Goal: Obtain resource: Download file/media

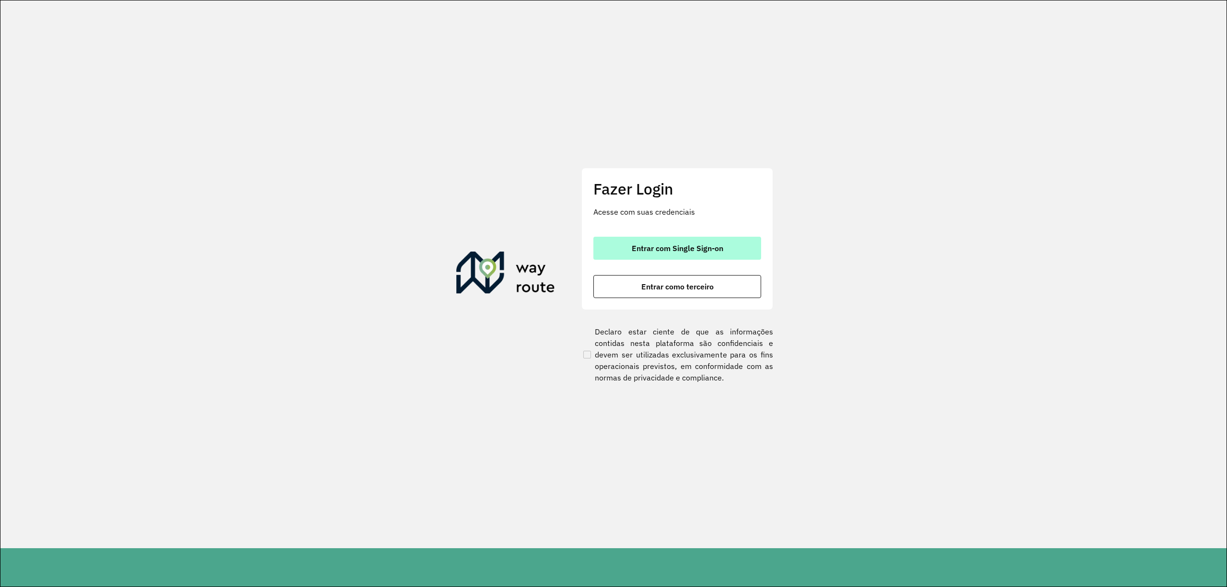
click at [705, 242] on button "Entrar com Single Sign-on" at bounding box center [678, 248] width 168 height 23
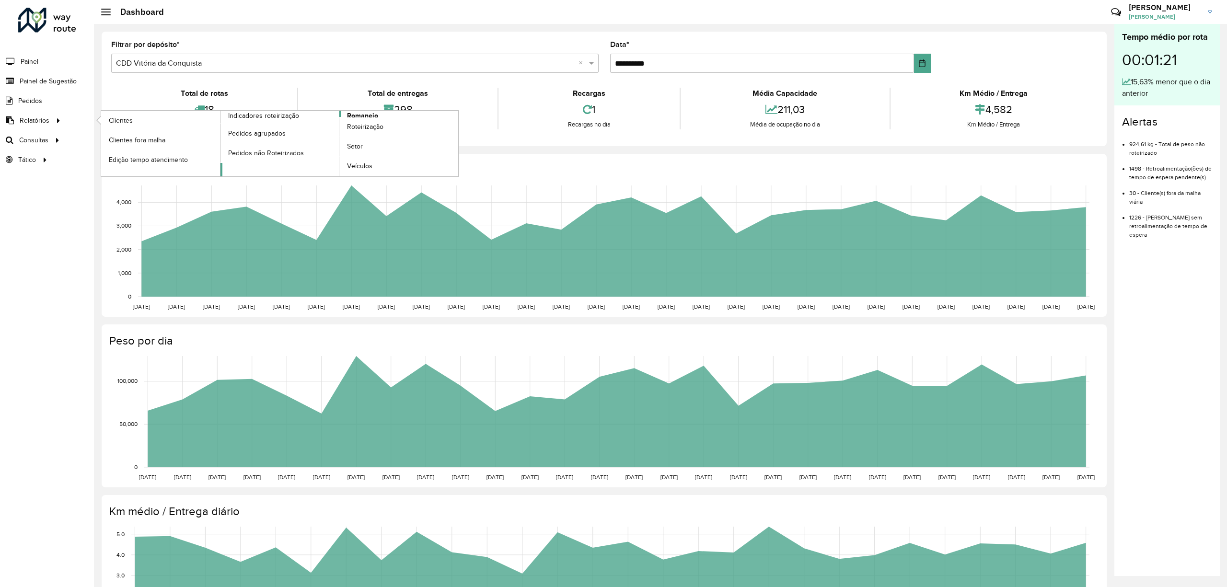
click at [363, 114] on span "Romaneio" at bounding box center [362, 116] width 31 height 10
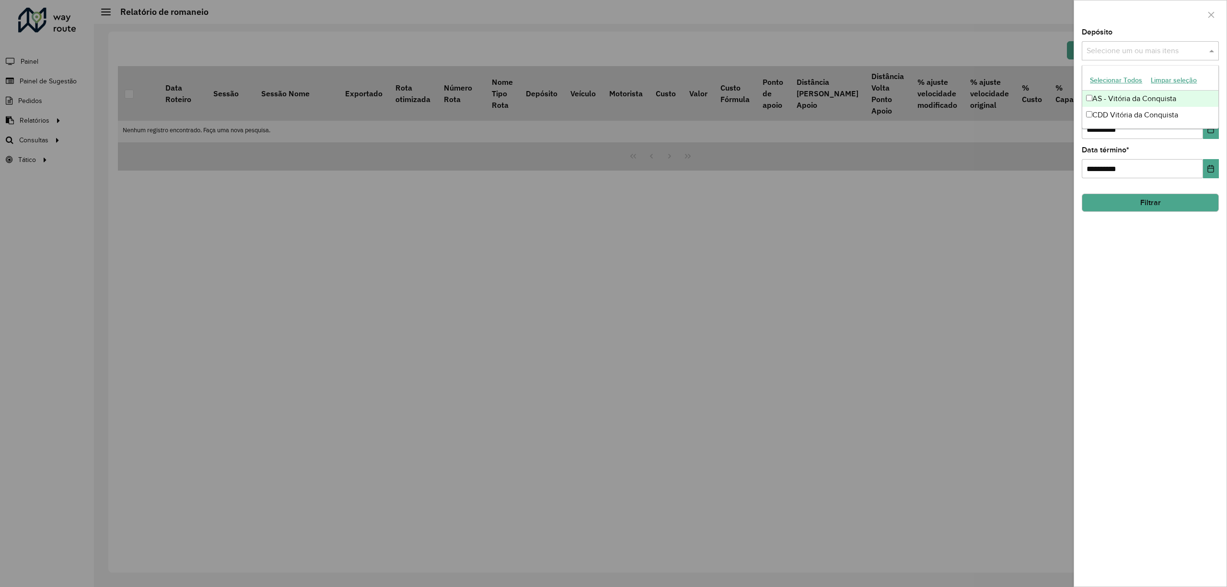
click at [1138, 58] on div "Selecione um ou mais itens" at bounding box center [1150, 50] width 137 height 19
click at [1114, 76] on button "Selecionar Todos" at bounding box center [1116, 80] width 61 height 15
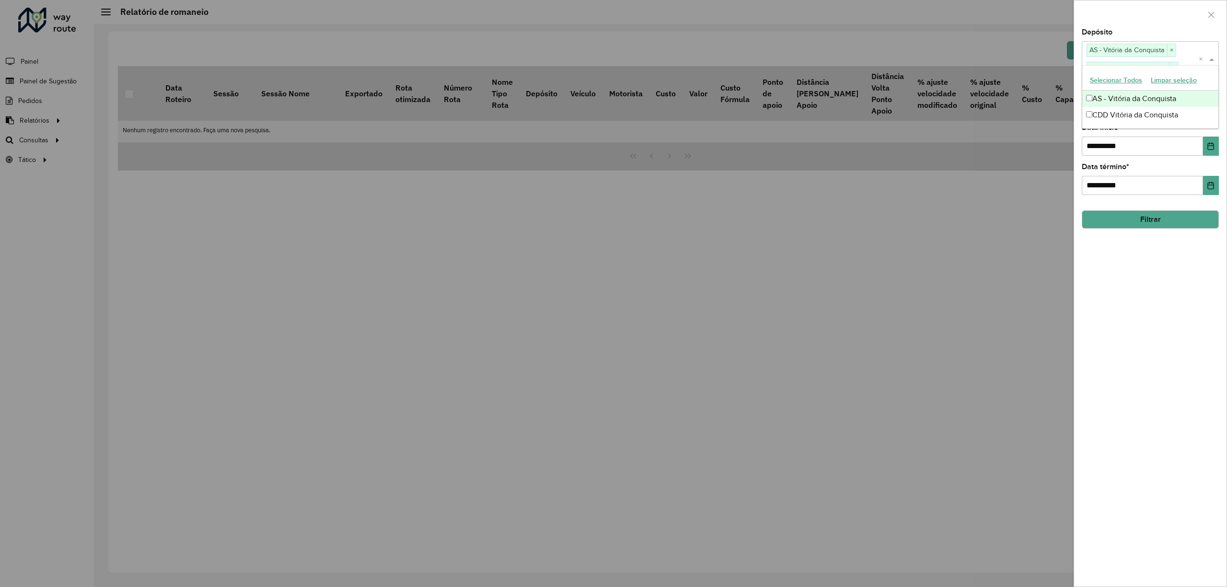
drag, startPoint x: 1178, startPoint y: 339, endPoint x: 1136, endPoint y: 178, distance: 165.6
click at [1167, 317] on div "**********" at bounding box center [1151, 308] width 152 height 558
click at [1132, 106] on input "text" at bounding box center [1146, 107] width 123 height 12
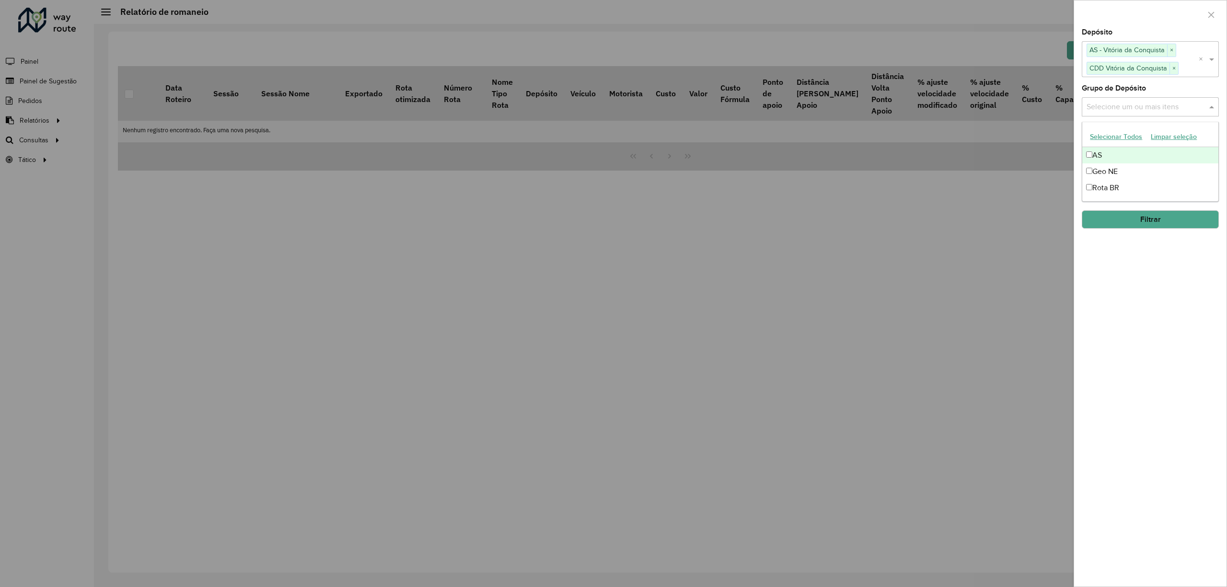
click at [1120, 135] on button "Selecionar Todos" at bounding box center [1116, 136] width 61 height 15
click at [1153, 362] on div "**********" at bounding box center [1151, 308] width 152 height 558
click at [1118, 150] on input "**********" at bounding box center [1142, 146] width 121 height 19
click at [1211, 144] on icon "Choose Date" at bounding box center [1211, 146] width 8 height 8
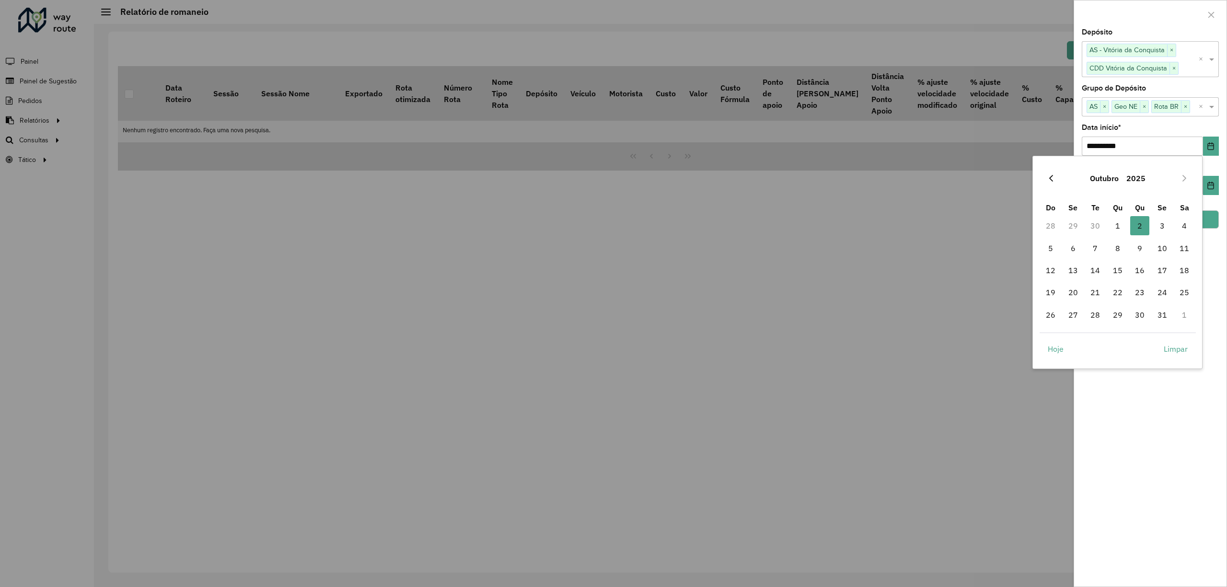
click at [1048, 175] on button "Previous Month" at bounding box center [1051, 178] width 15 height 15
click at [1067, 224] on span "1" at bounding box center [1073, 225] width 19 height 19
type input "**********"
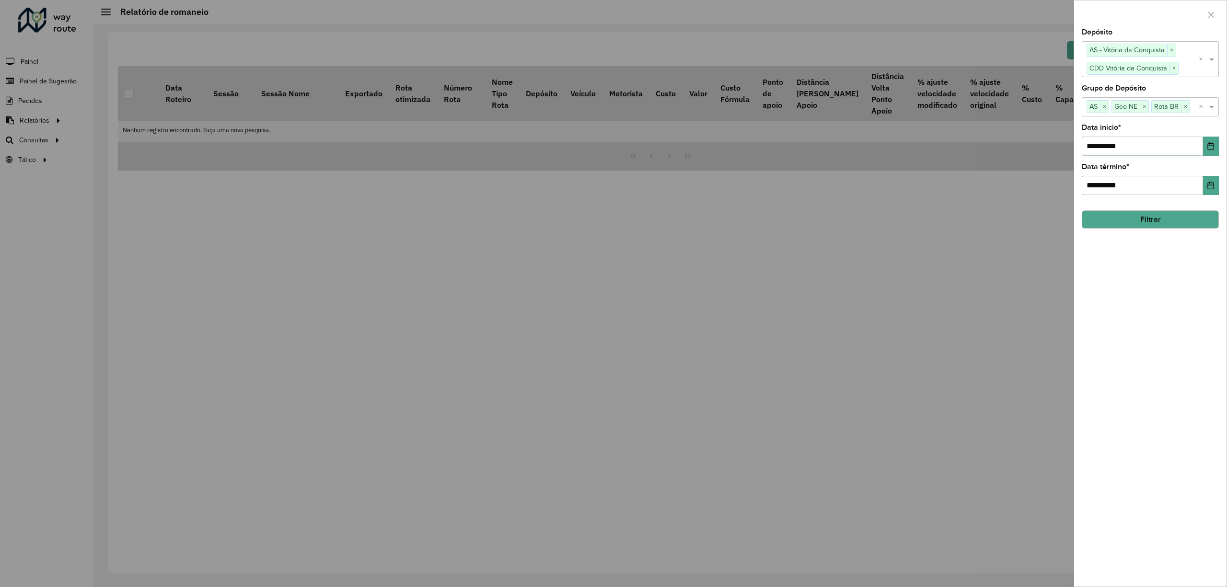
click at [1168, 455] on div "**********" at bounding box center [1151, 308] width 152 height 558
click at [1206, 181] on button "Choose Date" at bounding box center [1211, 185] width 16 height 19
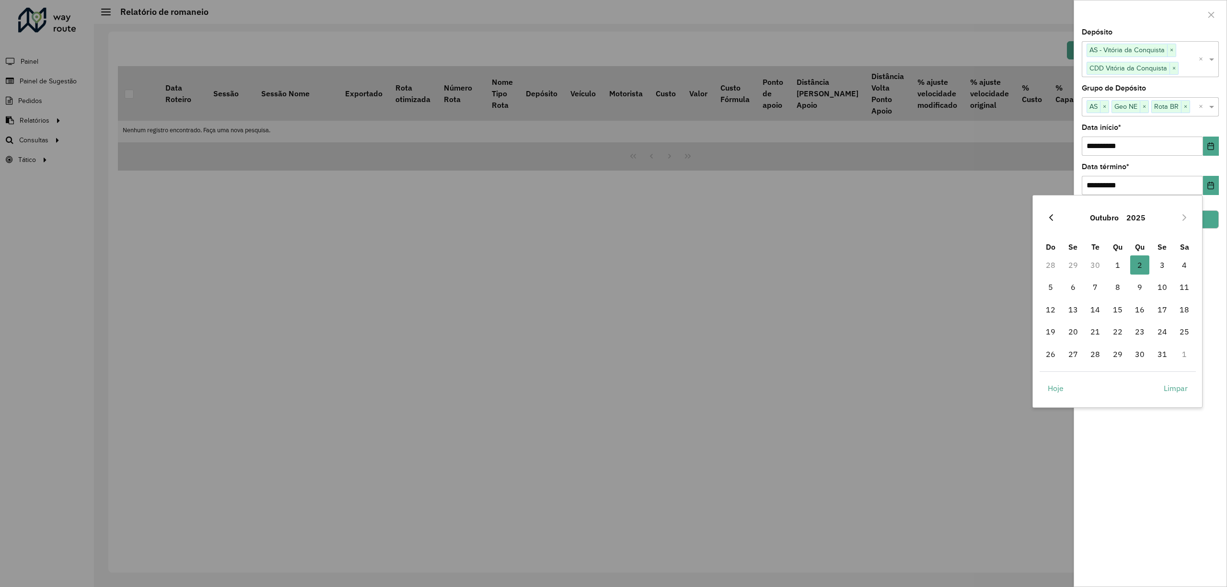
click at [1051, 218] on icon "Previous Month" at bounding box center [1052, 217] width 4 height 7
drag, startPoint x: 1096, startPoint y: 351, endPoint x: 1107, endPoint y: 363, distance: 16.3
click at [1096, 351] on span "30" at bounding box center [1095, 354] width 19 height 19
type input "**********"
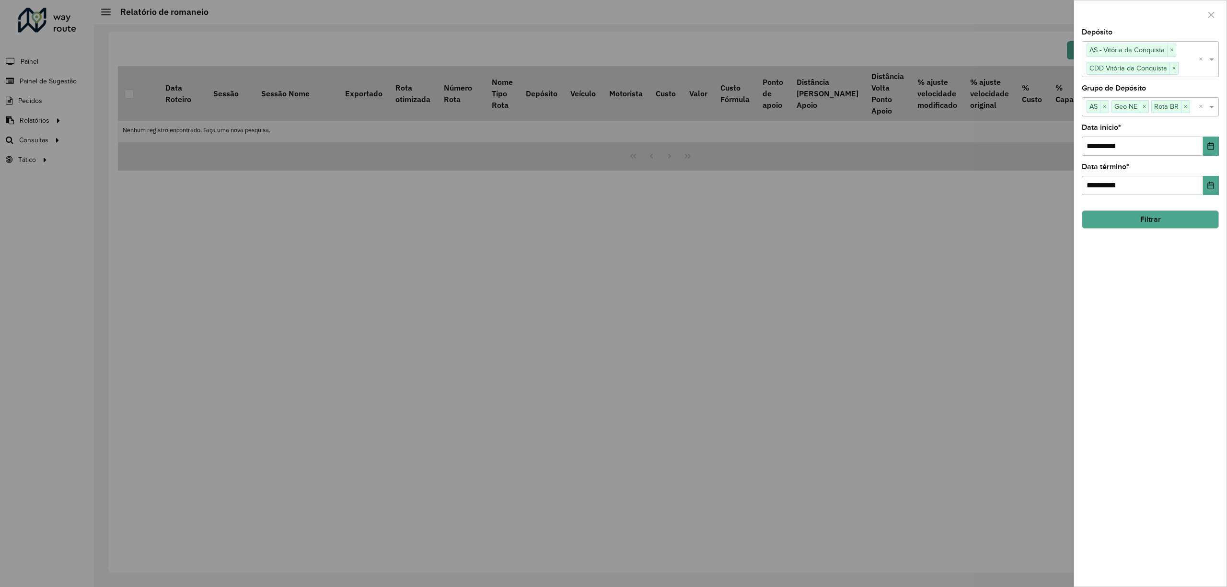
click at [1216, 491] on div "**********" at bounding box center [1151, 308] width 152 height 558
drag, startPoint x: 1124, startPoint y: 229, endPoint x: 1126, endPoint y: 218, distance: 11.2
click at [1124, 224] on button "Filtrar" at bounding box center [1150, 219] width 137 height 18
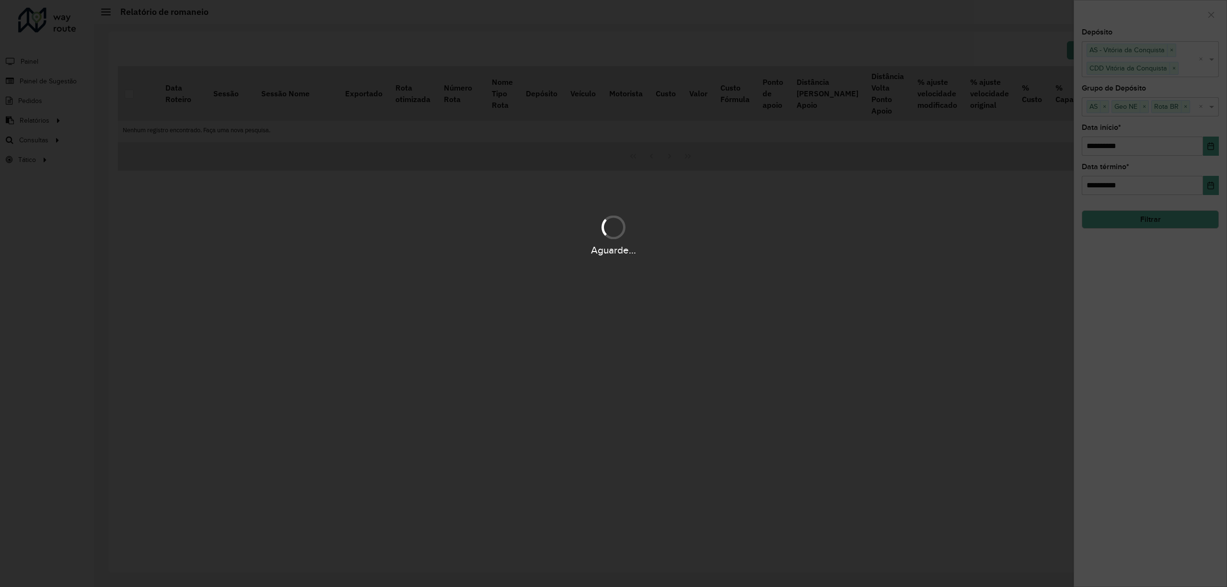
click at [1126, 218] on div "Aguarde..." at bounding box center [613, 235] width 1227 height 46
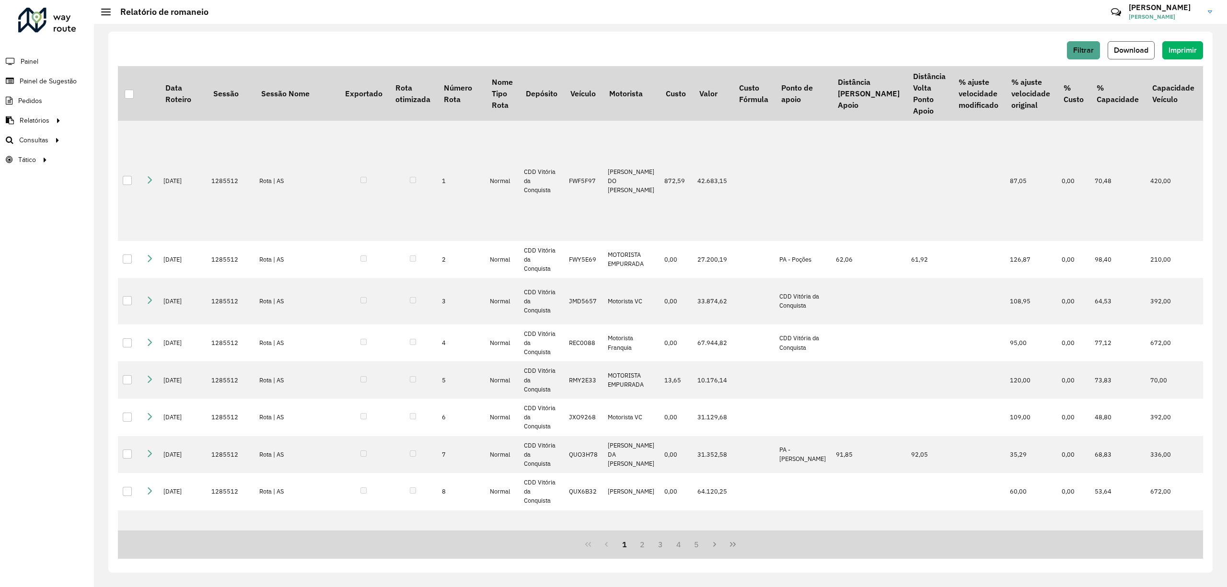
click at [1154, 47] on button "Download" at bounding box center [1131, 50] width 47 height 18
click at [1124, 47] on span "Download" at bounding box center [1131, 50] width 35 height 8
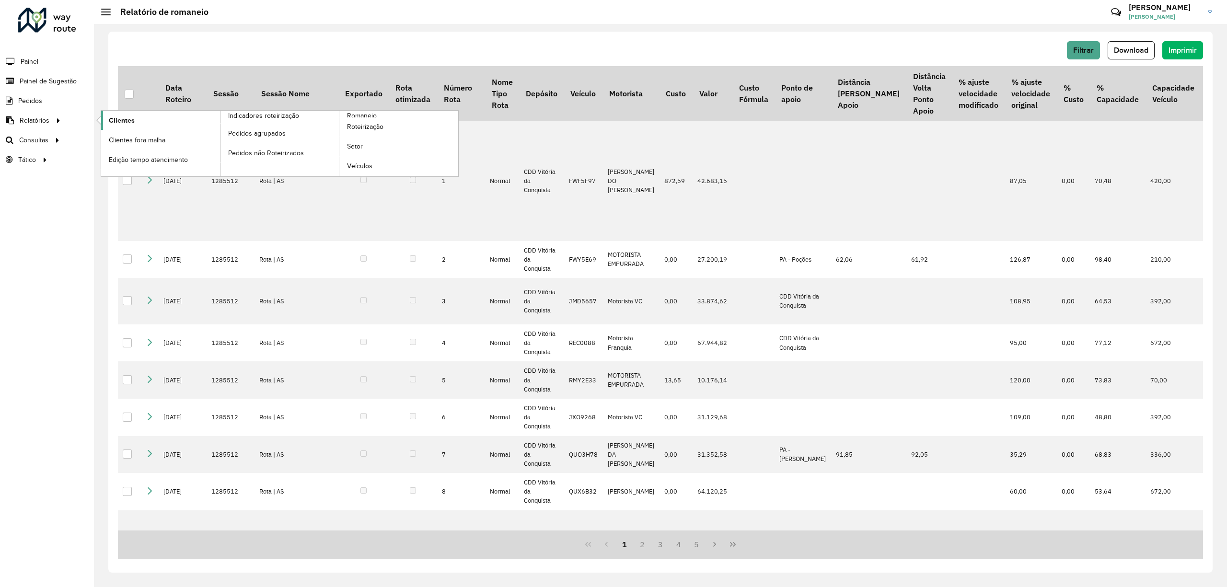
click at [127, 116] on span "Clientes" at bounding box center [122, 121] width 26 height 10
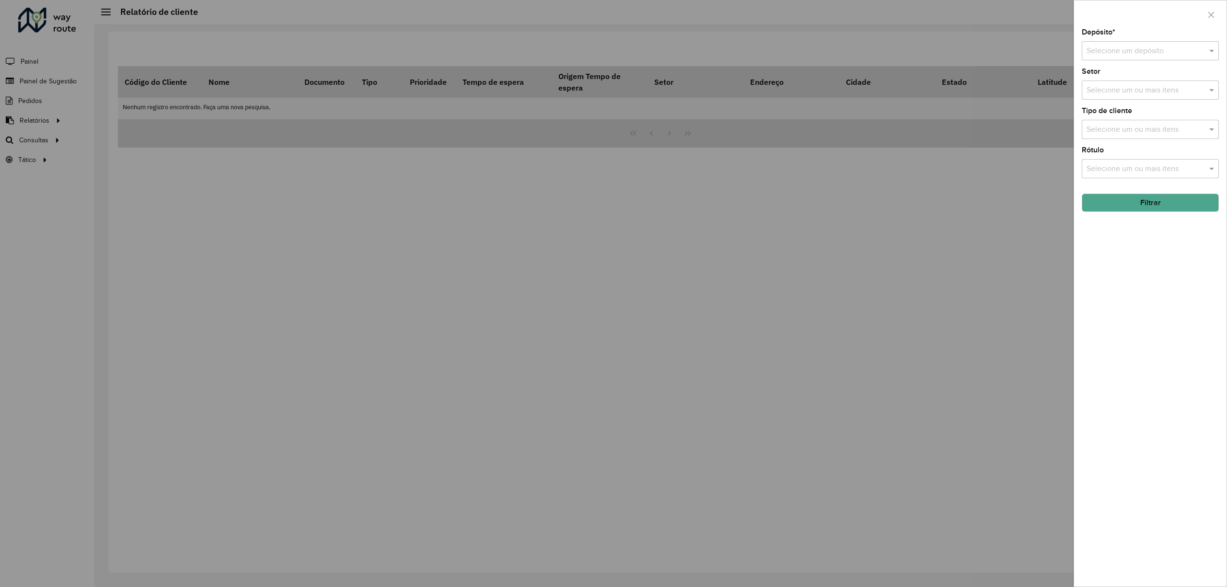
click at [1147, 49] on input "text" at bounding box center [1141, 52] width 108 height 12
click at [1132, 89] on div "CDD Vitória da Conquista" at bounding box center [1151, 95] width 136 height 16
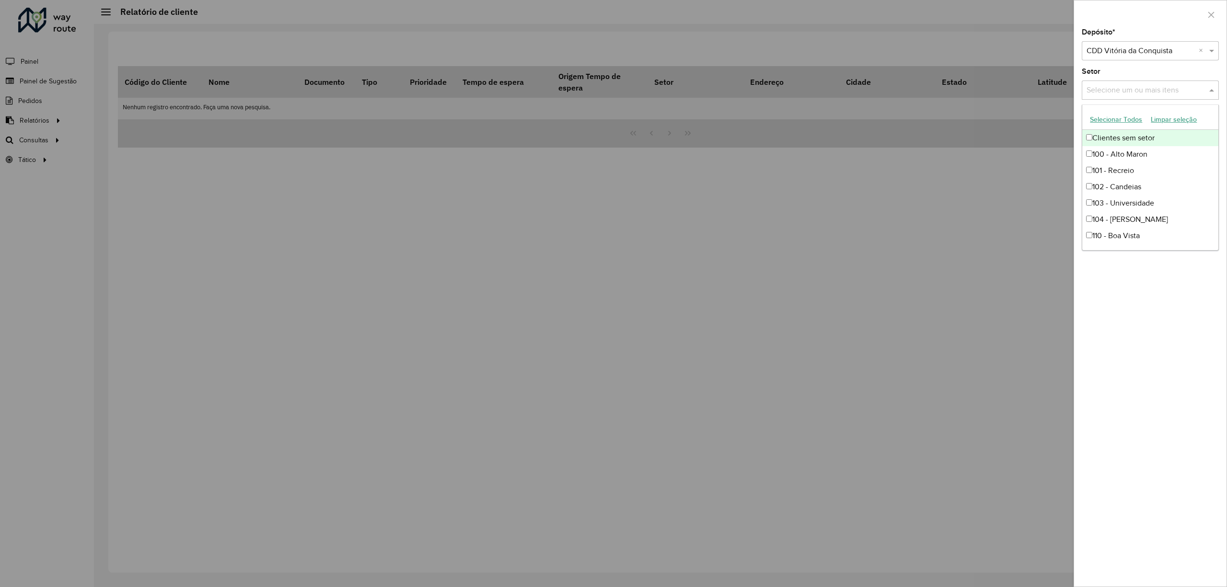
click at [1151, 89] on input "text" at bounding box center [1146, 91] width 123 height 12
click at [1124, 121] on button "Selecionar Todos" at bounding box center [1116, 119] width 61 height 15
click at [1133, 348] on div "Depósito * Selecione um depósito × CDD Vitória da Conquista × Setor Selecione u…" at bounding box center [1151, 308] width 152 height 558
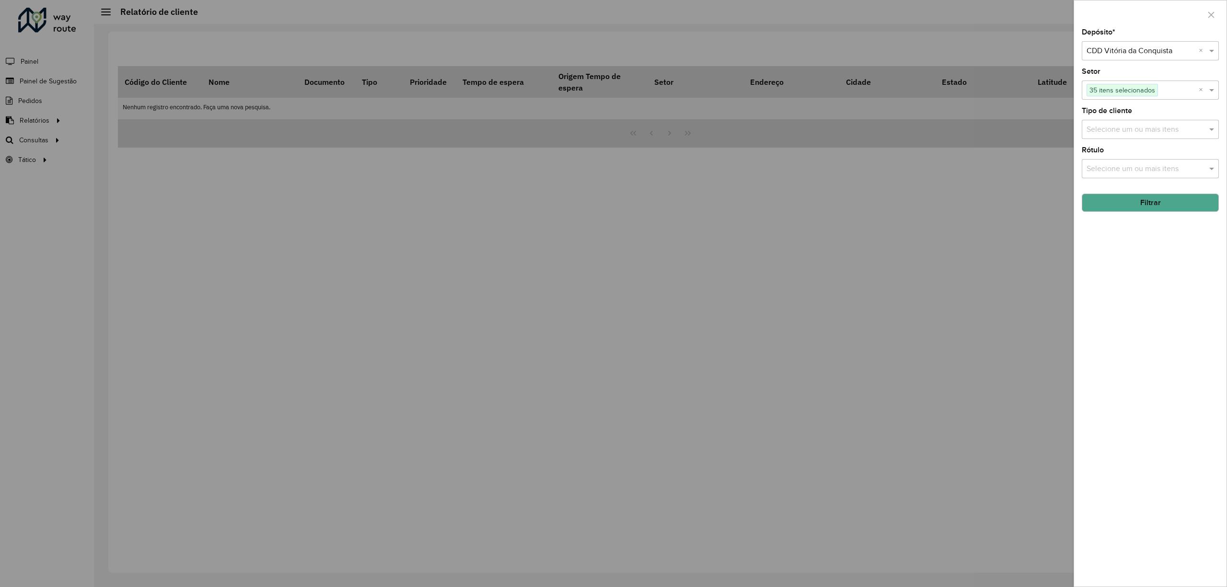
click at [1120, 130] on input "text" at bounding box center [1146, 130] width 123 height 12
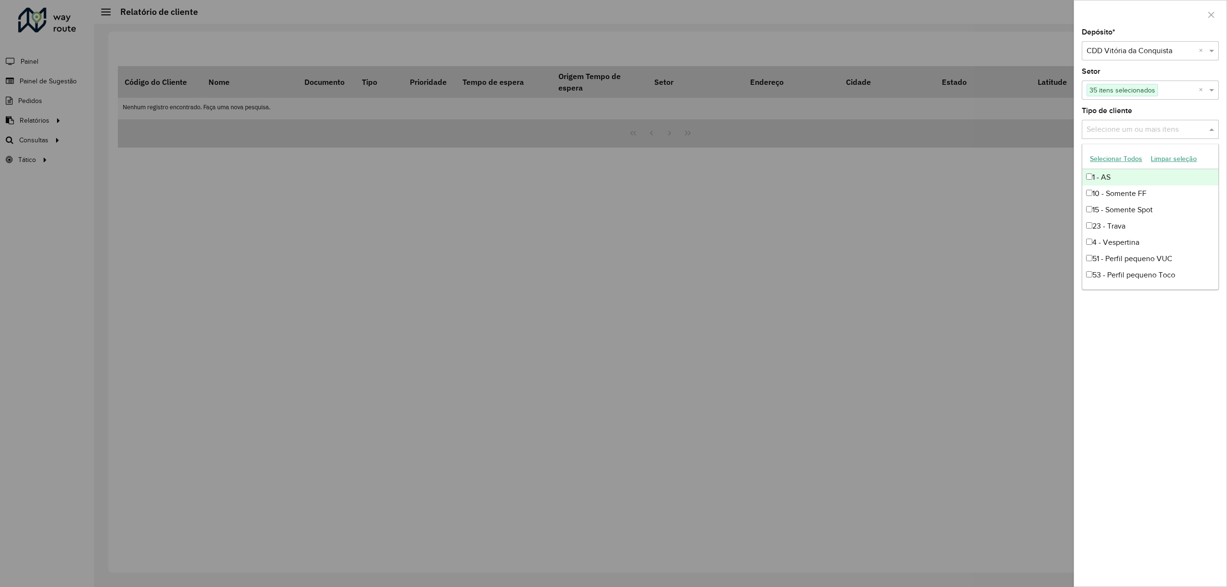
click at [1115, 154] on button "Selecionar Todos" at bounding box center [1116, 159] width 61 height 15
click at [1147, 351] on div "Depósito * Selecione um depósito × CDD Vitória da Conquista × Setor Selecione u…" at bounding box center [1151, 308] width 152 height 558
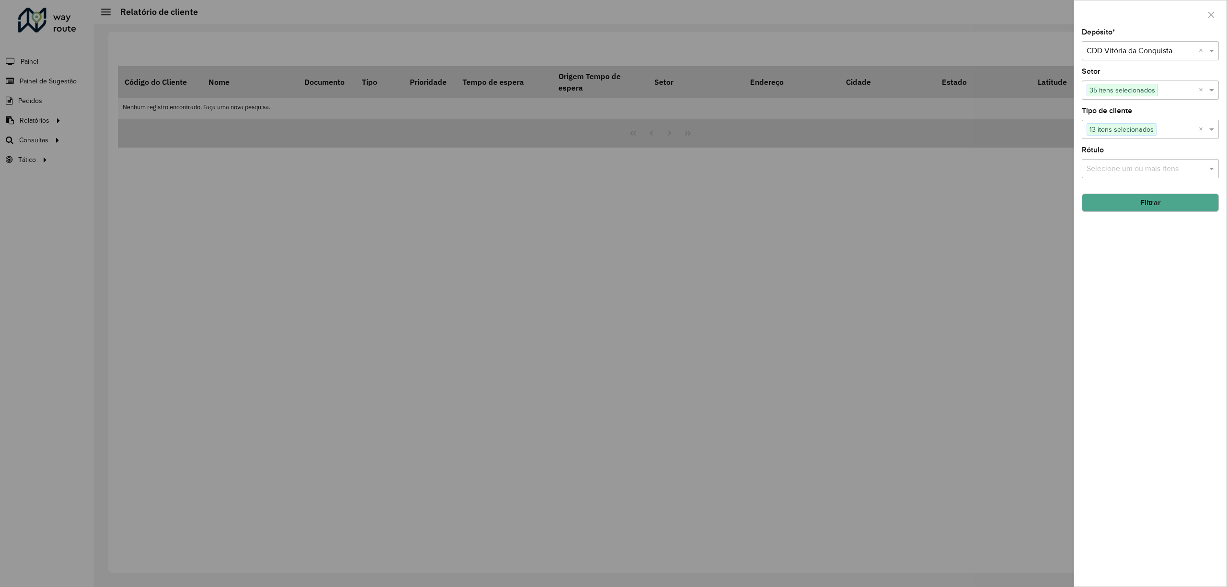
click at [1130, 170] on input "text" at bounding box center [1146, 170] width 123 height 12
click at [1124, 198] on button "Selecionar Todos" at bounding box center [1116, 197] width 61 height 15
drag, startPoint x: 1130, startPoint y: 413, endPoint x: 1126, endPoint y: 211, distance: 202.4
click at [1129, 413] on div "Depósito * Selecione um depósito × CDD Vitória da Conquista × Setor Selecione u…" at bounding box center [1151, 308] width 152 height 558
click at [1128, 203] on button "Filtrar" at bounding box center [1150, 203] width 137 height 18
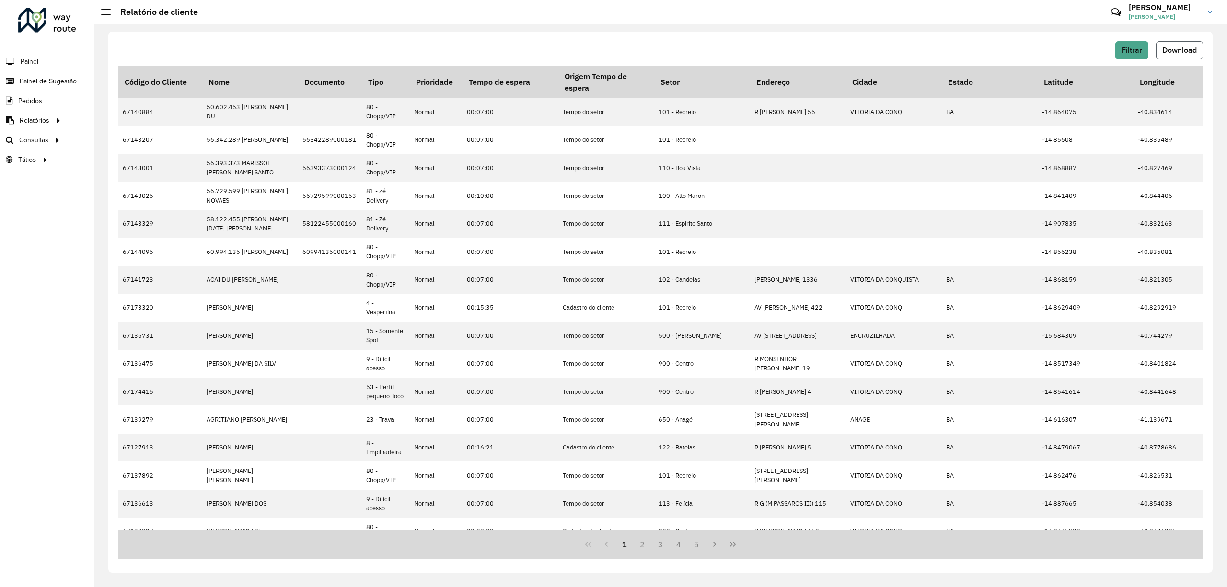
click at [1178, 46] on span "Download" at bounding box center [1180, 50] width 35 height 8
